Goal: Register for event/course

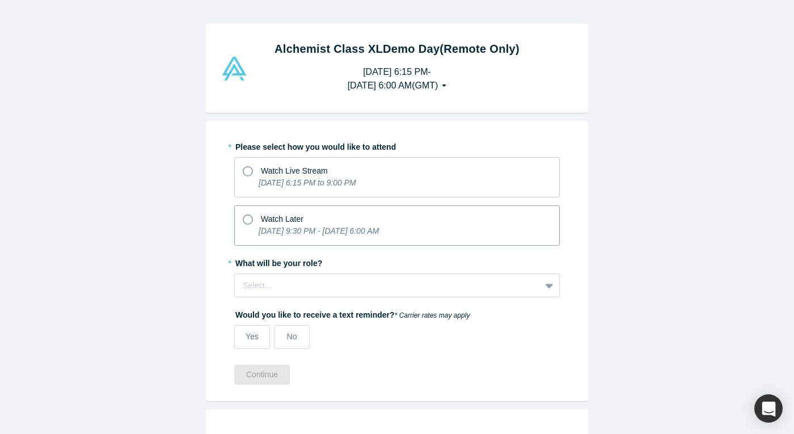
click at [249, 219] on icon at bounding box center [248, 219] width 10 height 10
click at [0, 0] on input "Watch Later [DATE] 9:30 PM - [DATE] 6:00 AM" at bounding box center [0, 0] width 0 height 0
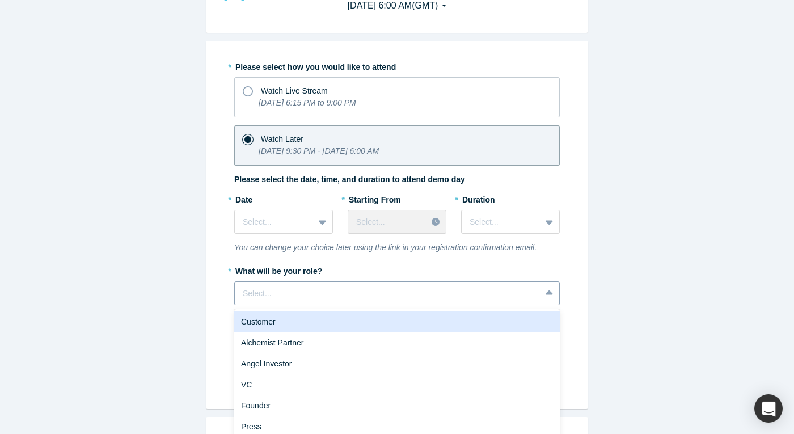
scroll to position [90, 0]
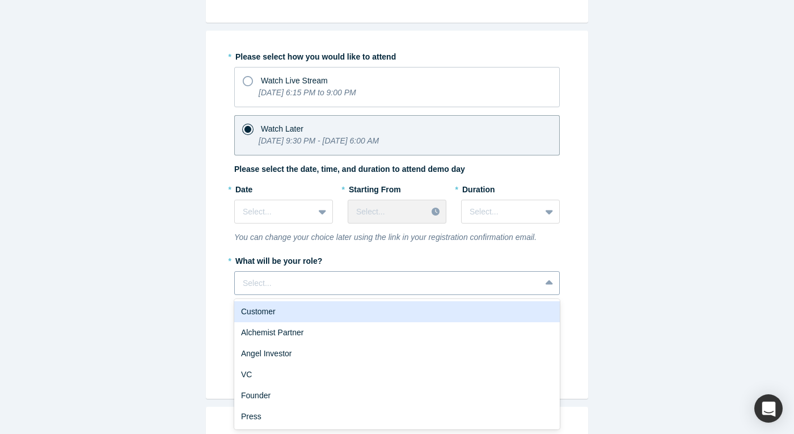
click at [276, 293] on div "Select..." at bounding box center [397, 283] width 326 height 24
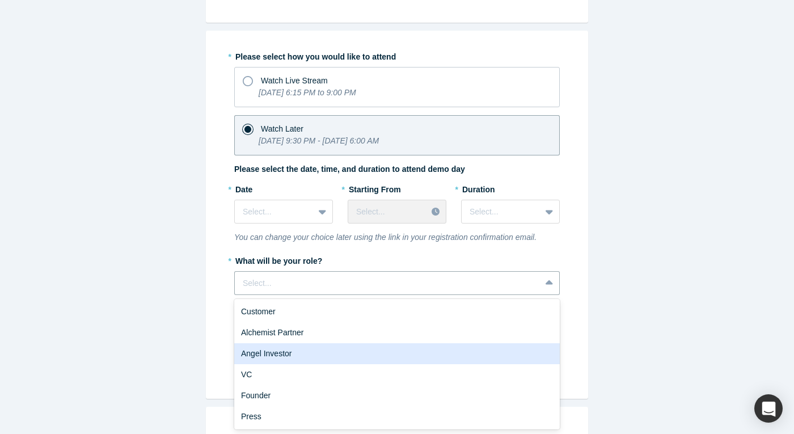
click at [267, 352] on div "Angel Investor" at bounding box center [397, 353] width 326 height 21
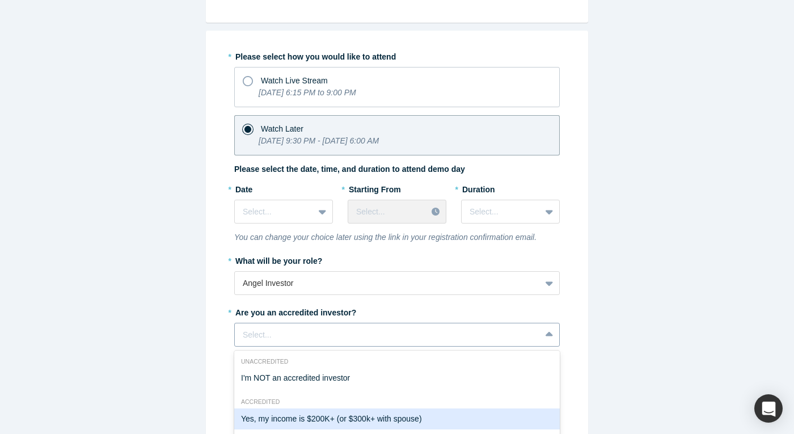
scroll to position [182, 0]
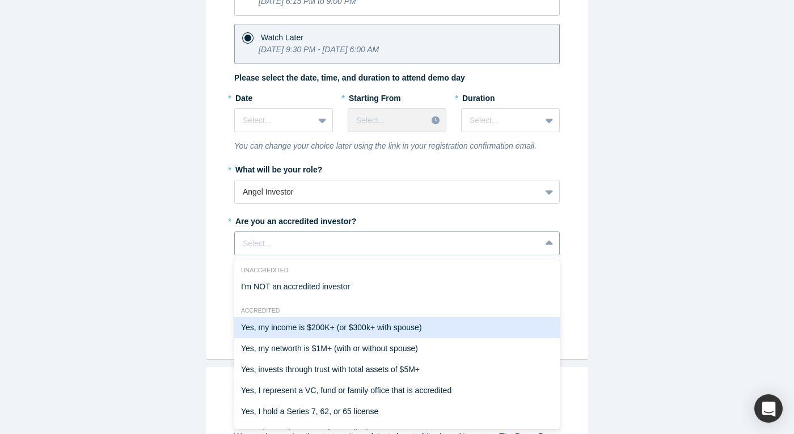
click at [279, 255] on div "Yes, my income is $200K+ (or $300k+ with spouse), 2 of 7. 7 results available. …" at bounding box center [397, 243] width 326 height 24
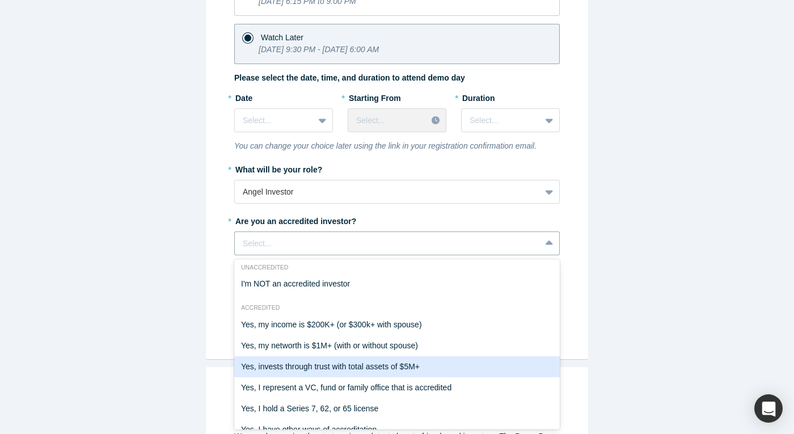
scroll to position [0, 0]
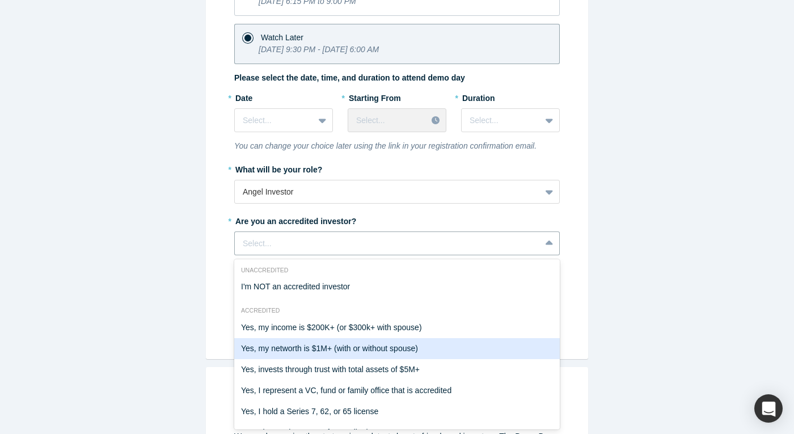
click at [272, 347] on div "Yes, my networth is $1M+ (with or without spouse)" at bounding box center [397, 348] width 326 height 21
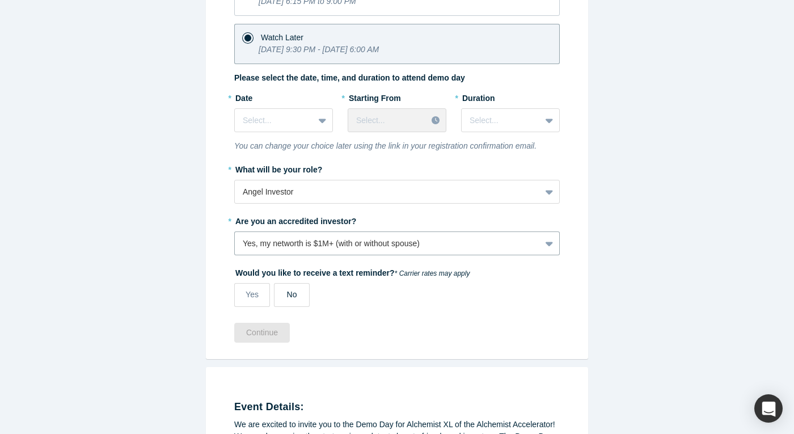
click at [292, 296] on span "No" at bounding box center [292, 294] width 10 height 9
click at [0, 0] on input "No" at bounding box center [0, 0] width 0 height 0
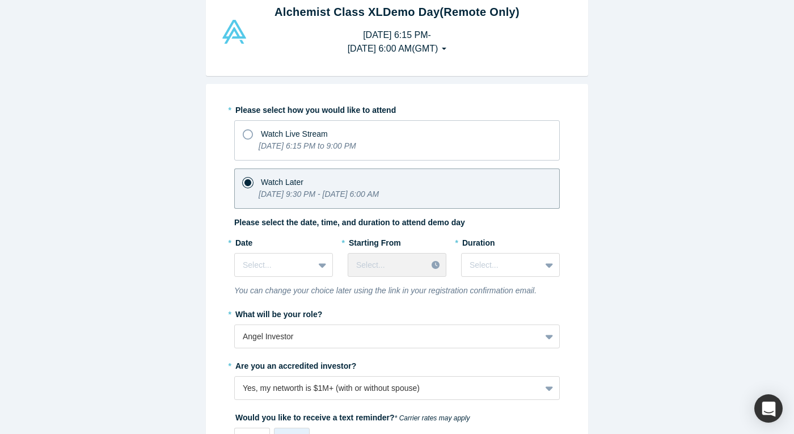
scroll to position [35, 0]
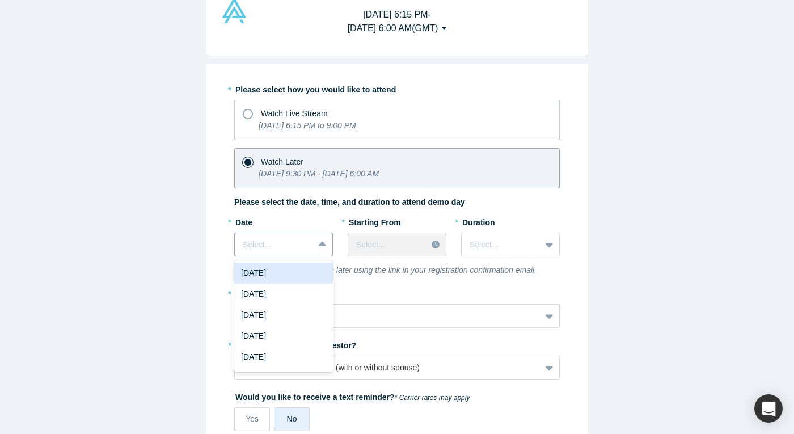
click at [314, 256] on div "[DATE], 1 of 8. 8 results available. Use Up and Down to choose options, press E…" at bounding box center [283, 245] width 99 height 24
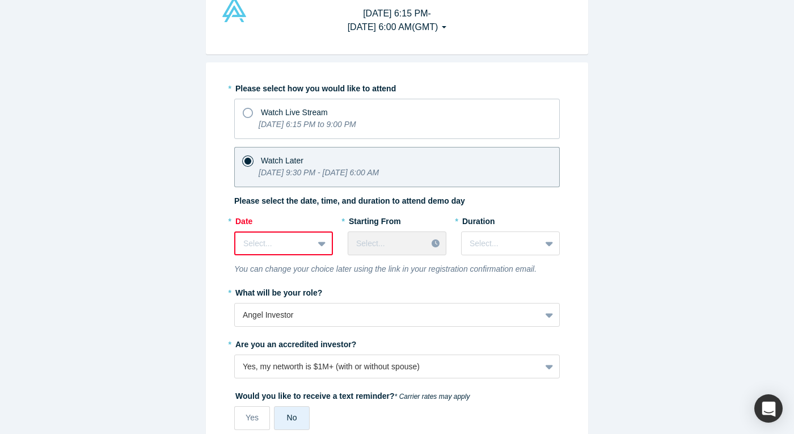
click at [272, 214] on label "* Date" at bounding box center [283, 220] width 99 height 16
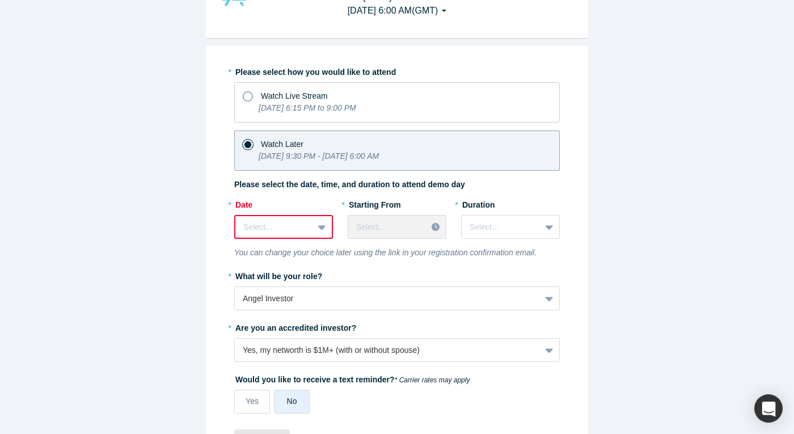
click at [325, 231] on icon at bounding box center [321, 226] width 7 height 11
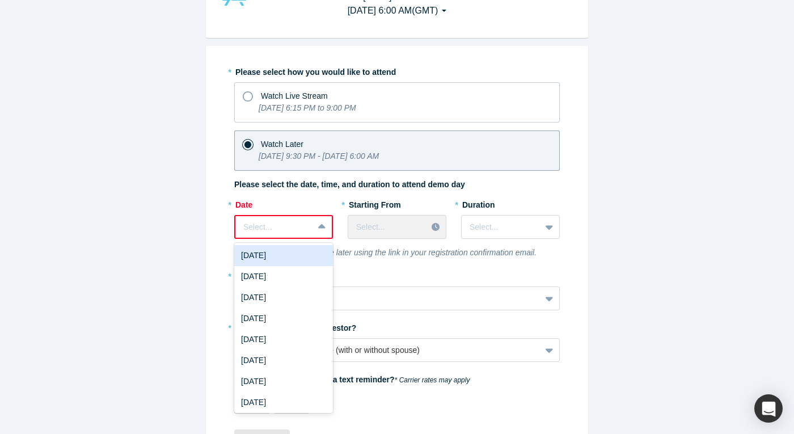
click at [325, 231] on icon at bounding box center [321, 226] width 7 height 11
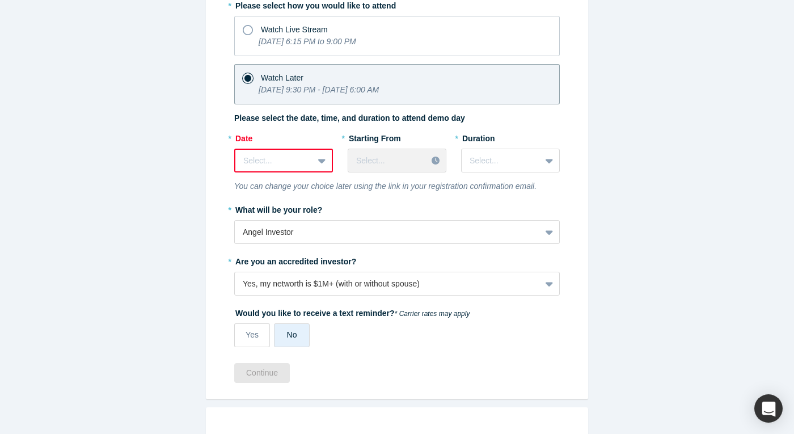
scroll to position [138, 0]
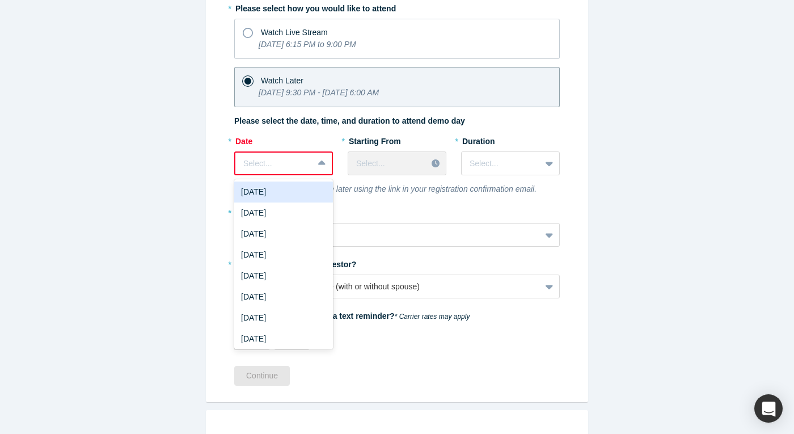
click at [315, 165] on div at bounding box center [323, 163] width 18 height 20
click at [279, 191] on div "[DATE]" at bounding box center [283, 192] width 99 height 21
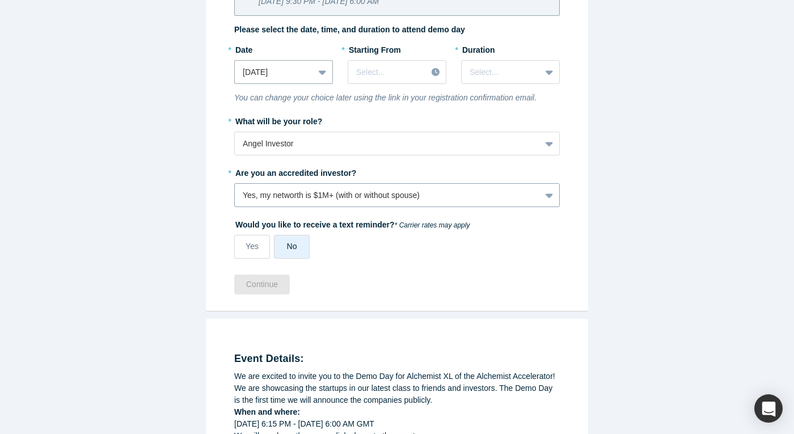
scroll to position [234, 0]
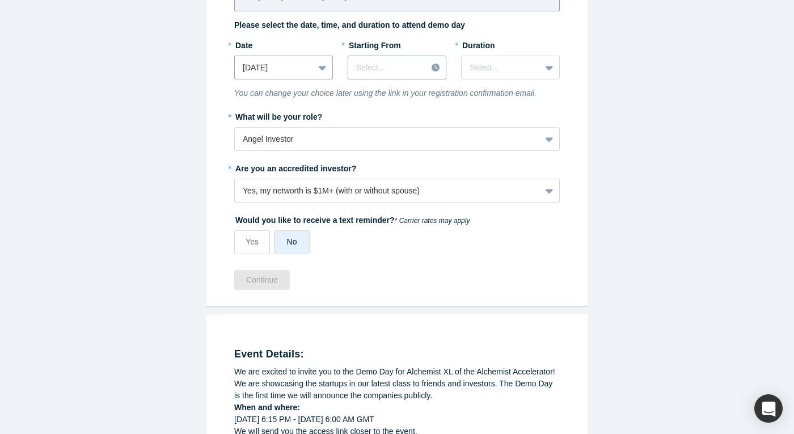
click at [406, 70] on div at bounding box center [387, 68] width 62 height 14
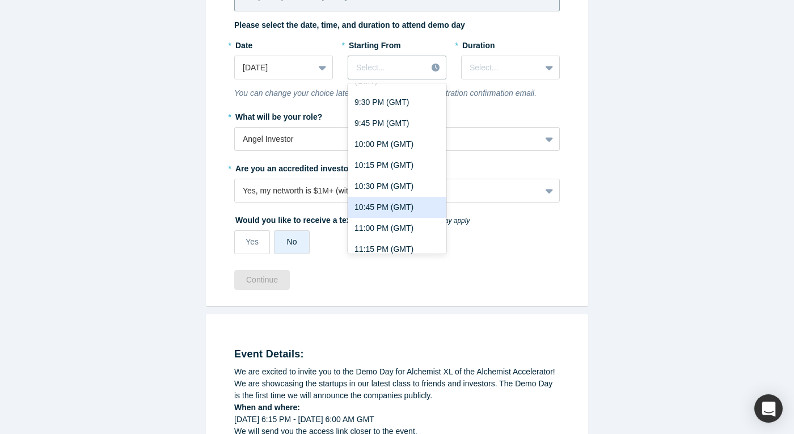
scroll to position [0, 0]
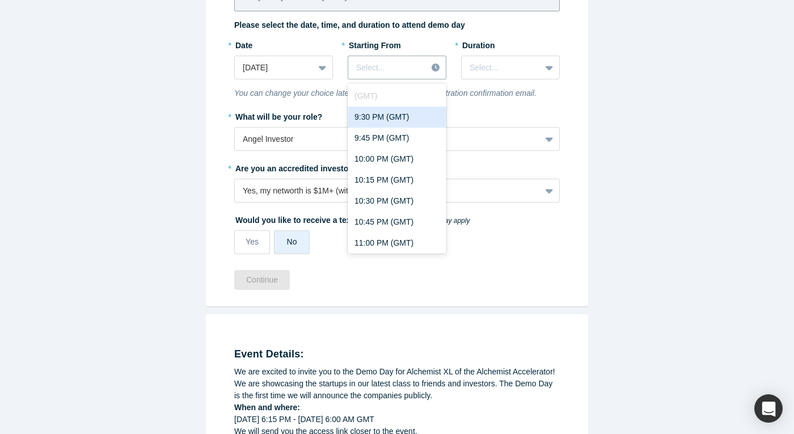
click at [385, 120] on div "9:30 PM (GMT)" at bounding box center [397, 117] width 99 height 21
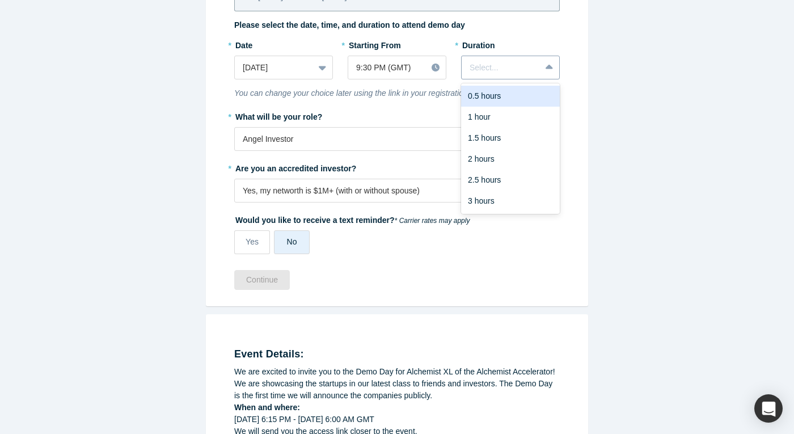
click at [503, 69] on div at bounding box center [501, 68] width 63 height 14
click at [486, 115] on div "1 hour" at bounding box center [510, 117] width 99 height 21
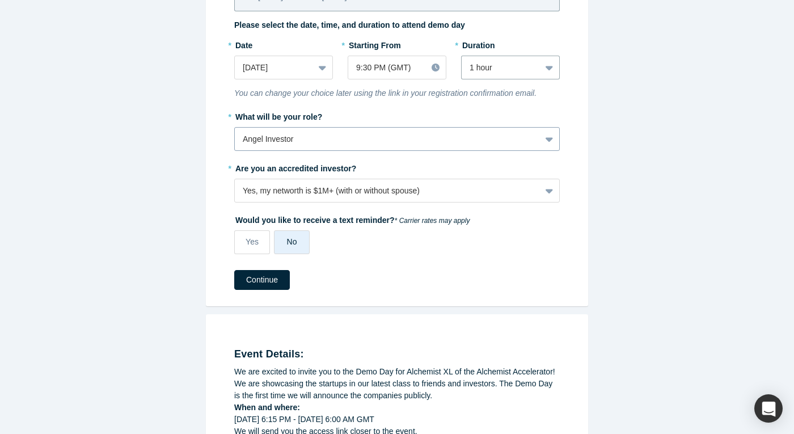
click at [293, 142] on div at bounding box center [388, 139] width 290 height 14
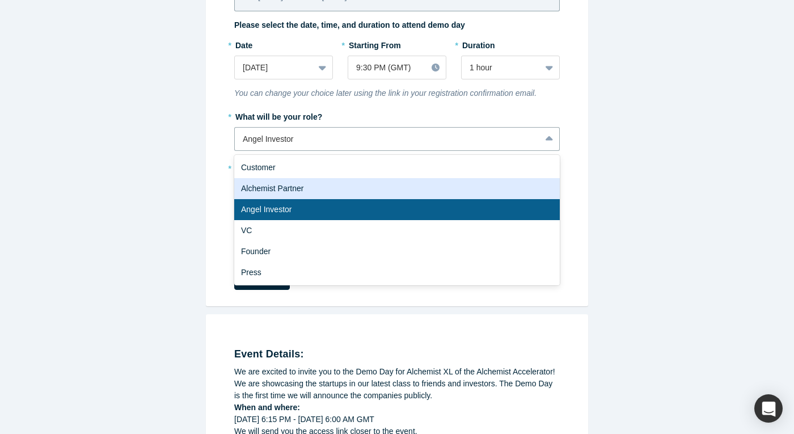
click at [276, 188] on div "Alchemist Partner" at bounding box center [397, 188] width 326 height 21
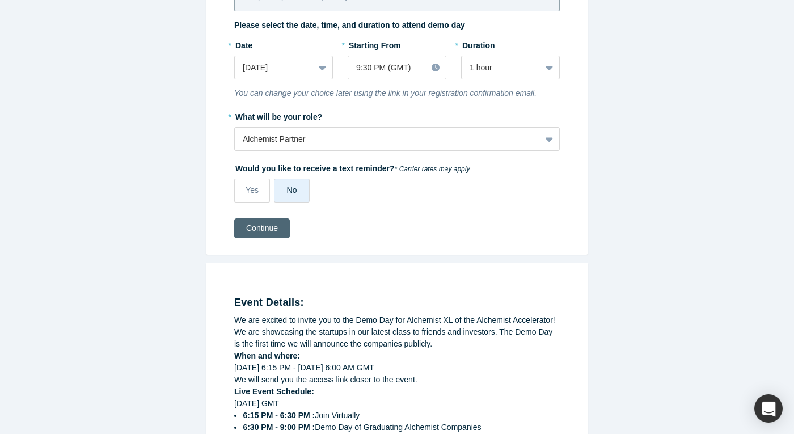
click at [260, 228] on button "Continue" at bounding box center [262, 228] width 56 height 20
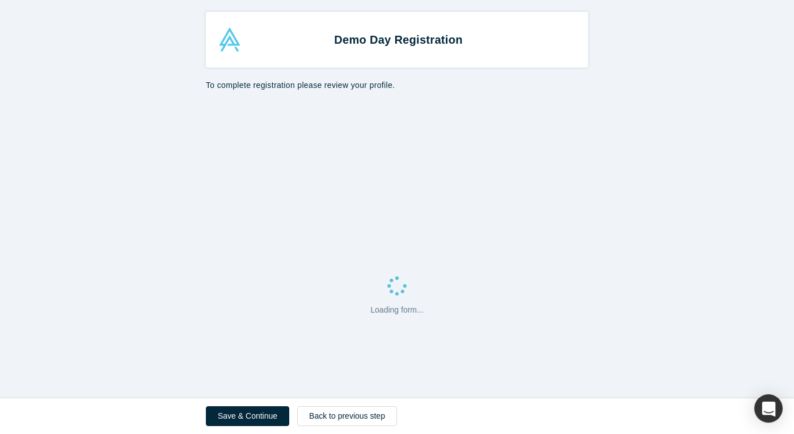
select select "GB"
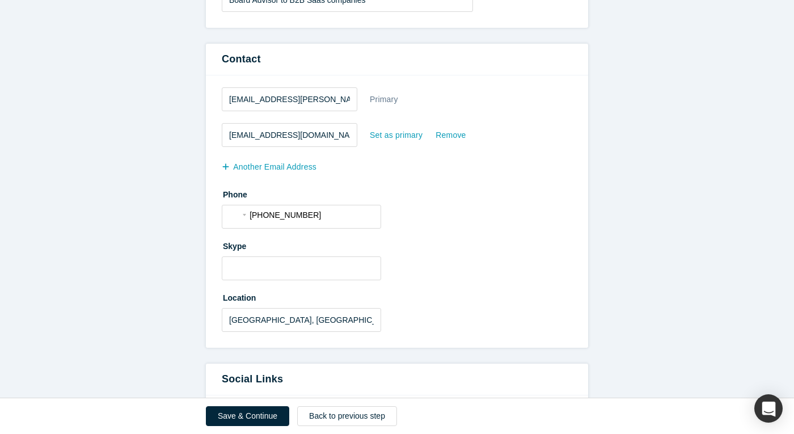
scroll to position [305, 0]
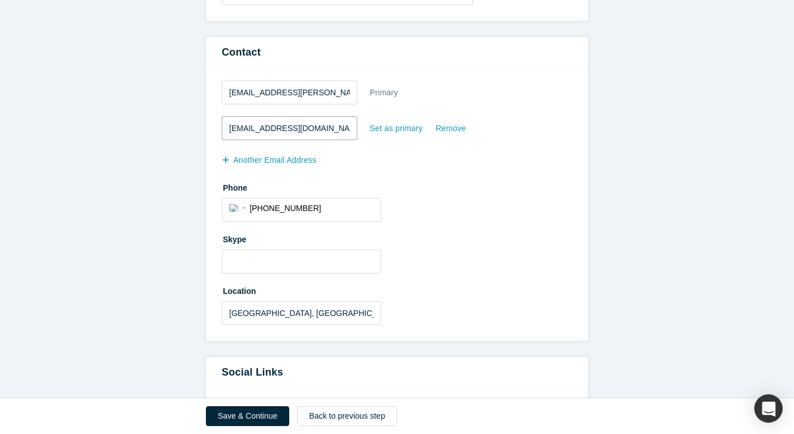
click at [329, 133] on input "[EMAIL_ADDRESS][DOMAIN_NAME]" at bounding box center [290, 128] width 136 height 24
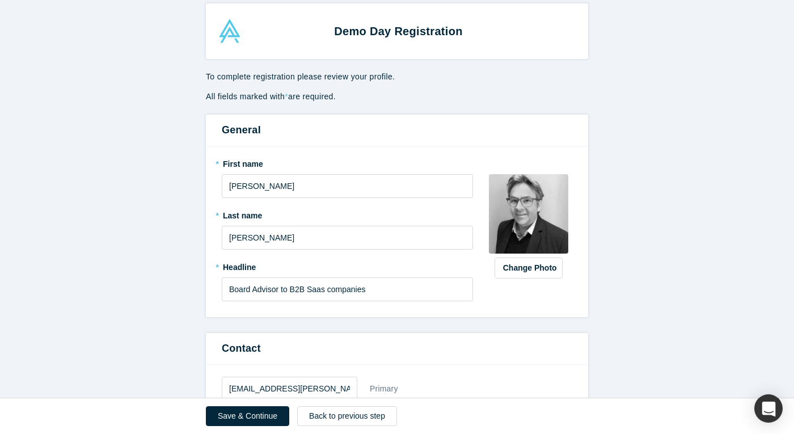
scroll to position [0, 0]
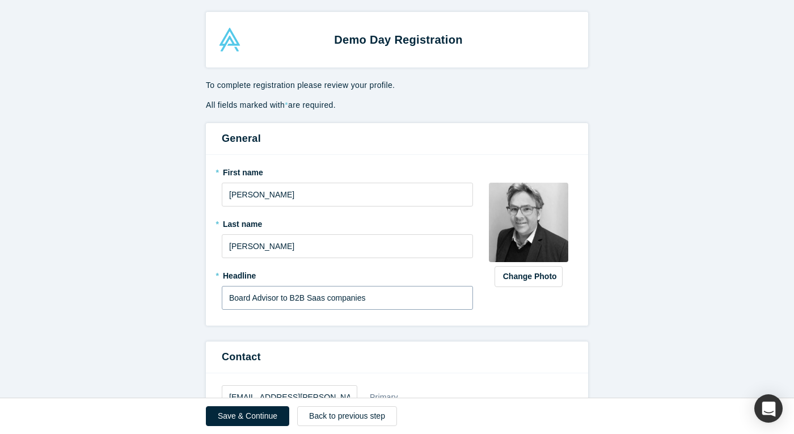
type input "[PERSON_NAME][EMAIL_ADDRESS][DOMAIN_NAME]"
click at [369, 300] on input "Board Advisor to B2B Saas companies" at bounding box center [347, 298] width 251 height 24
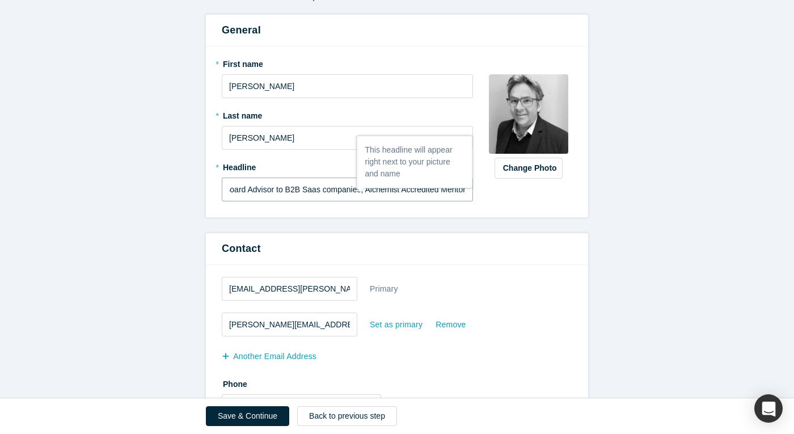
scroll to position [75, 0]
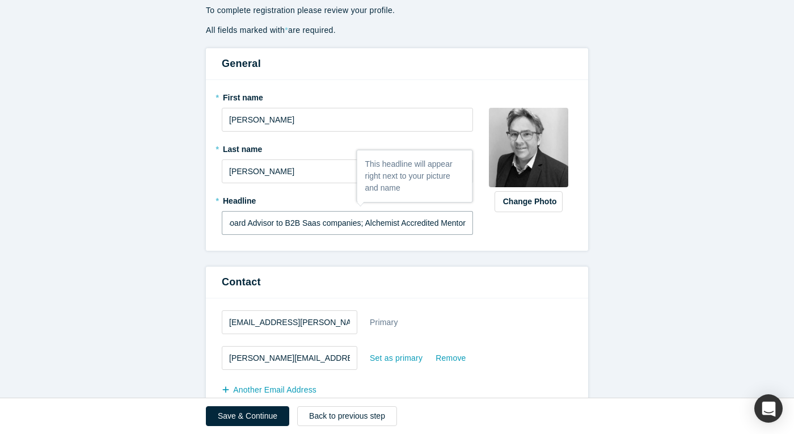
click at [359, 224] on input "Board Advisor to B2B Saas companies; Alchemist Accredited Mentor" at bounding box center [347, 223] width 251 height 24
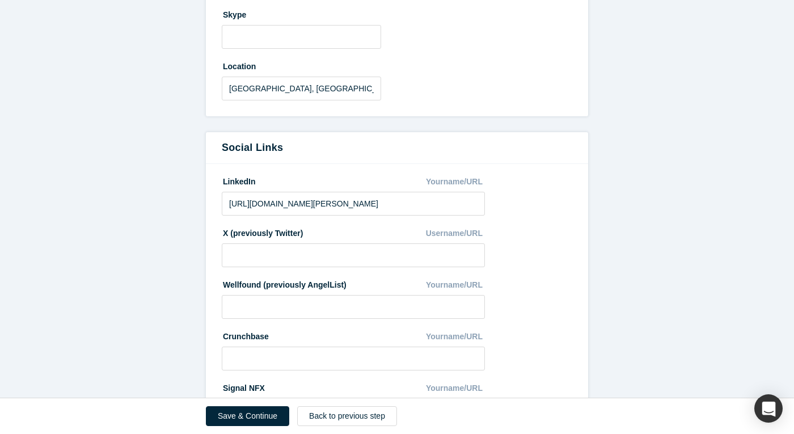
scroll to position [531, 0]
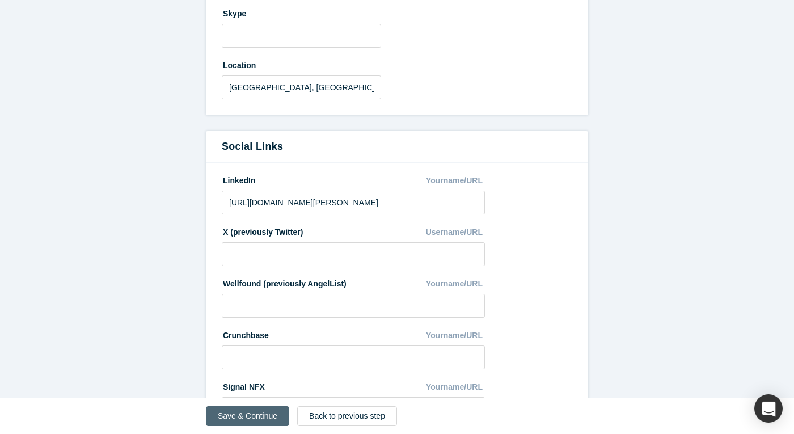
type input "Board Advisor to B2B Saas; Alchemist Accredited Mentor"
click at [238, 416] on button "Save & Continue" at bounding box center [247, 416] width 83 height 20
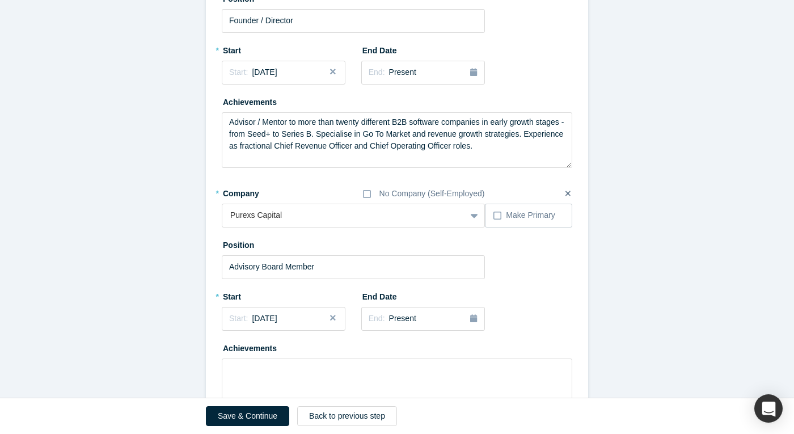
scroll to position [702, 0]
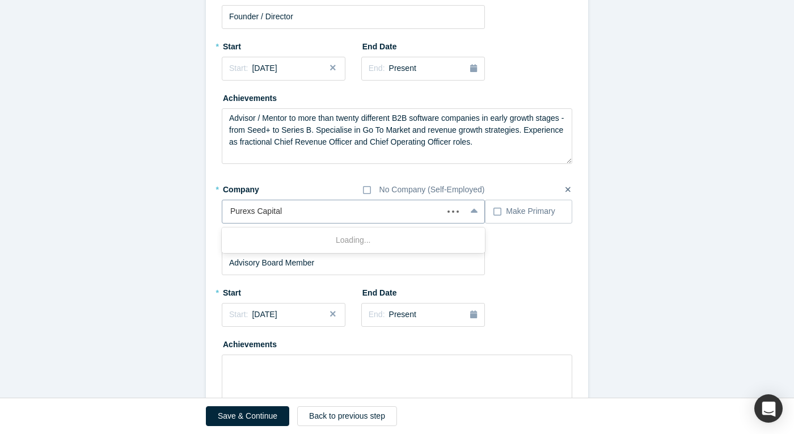
click at [455, 213] on div "Purexs Capital" at bounding box center [353, 212] width 263 height 24
click at [298, 204] on div "Purexs Capital" at bounding box center [343, 211] width 243 height 19
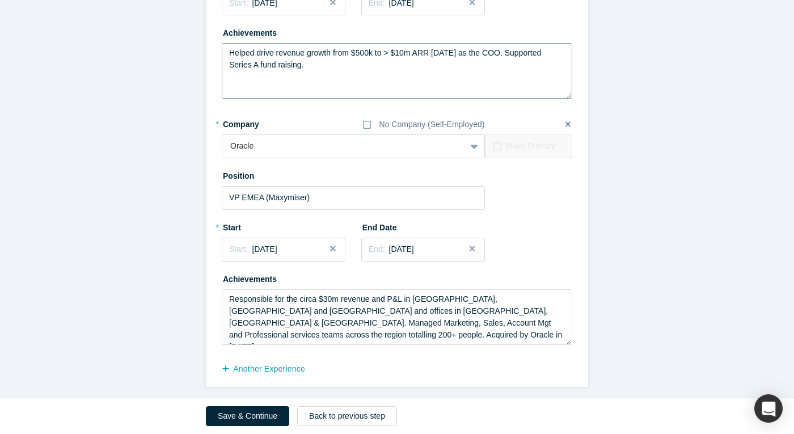
scroll to position [1265, 0]
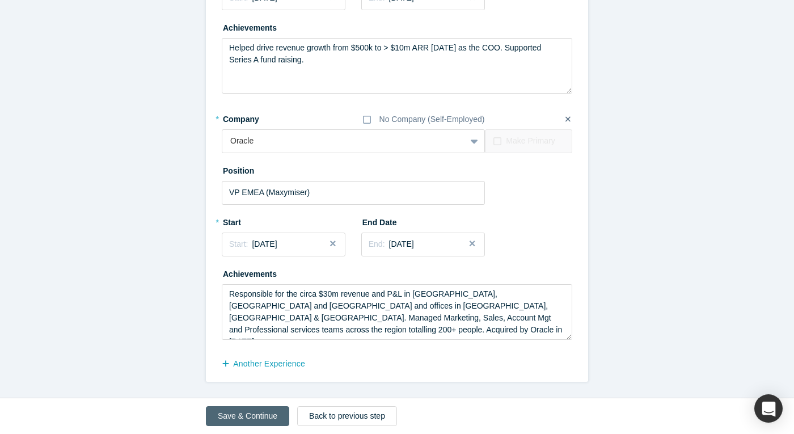
click at [236, 415] on button "Save & Continue" at bounding box center [247, 416] width 83 height 20
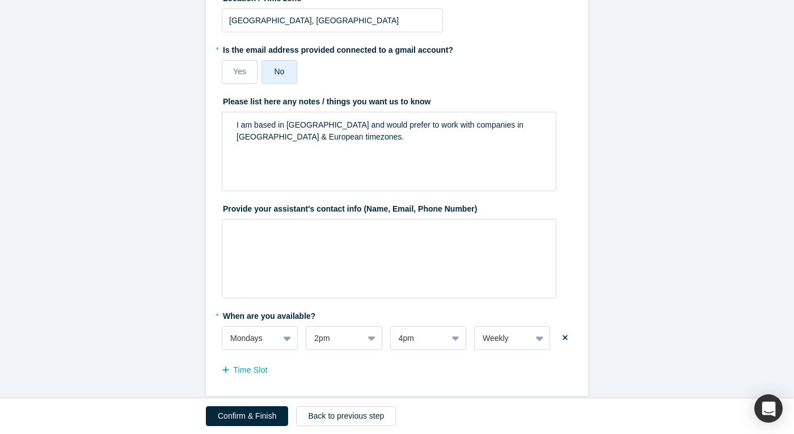
scroll to position [288, 0]
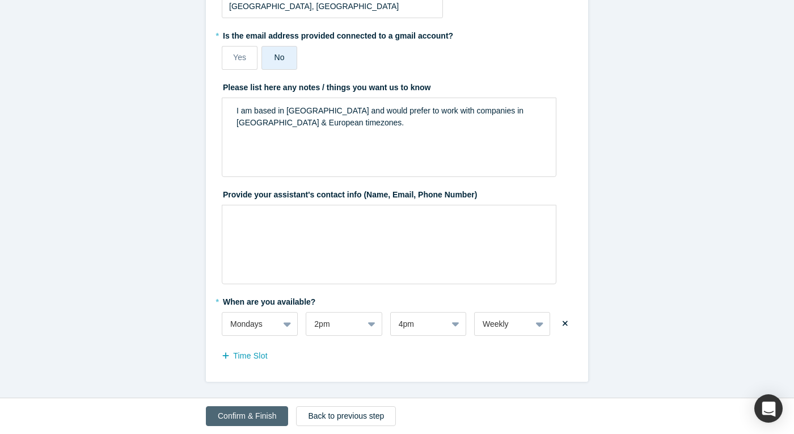
click at [234, 415] on button "Confirm & Finish" at bounding box center [247, 416] width 82 height 20
